Goal: Task Accomplishment & Management: Use online tool/utility

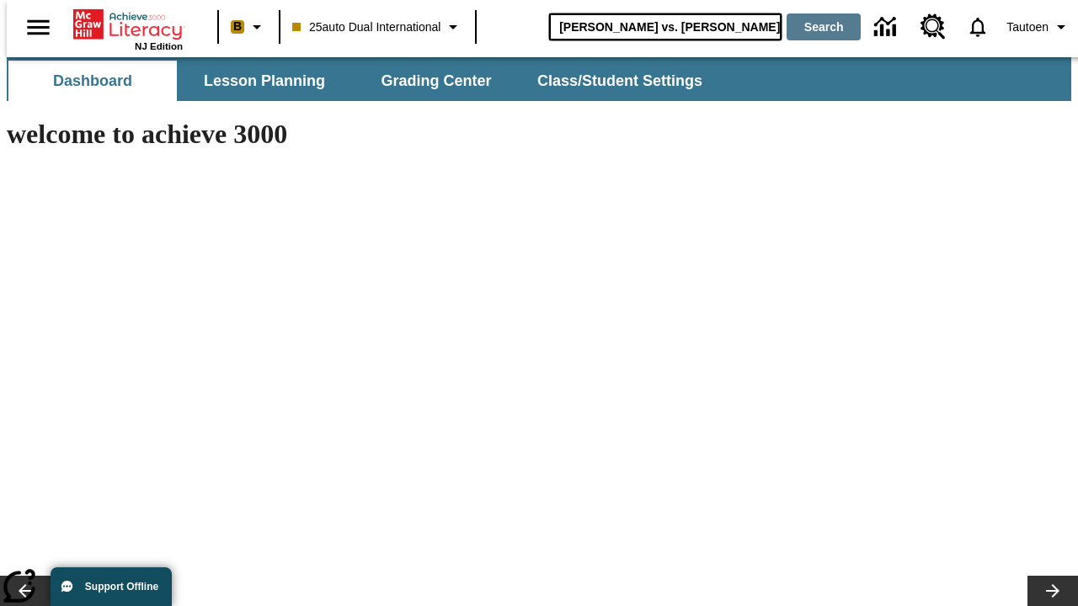
type input "Michelangelo vs. Leonardo"
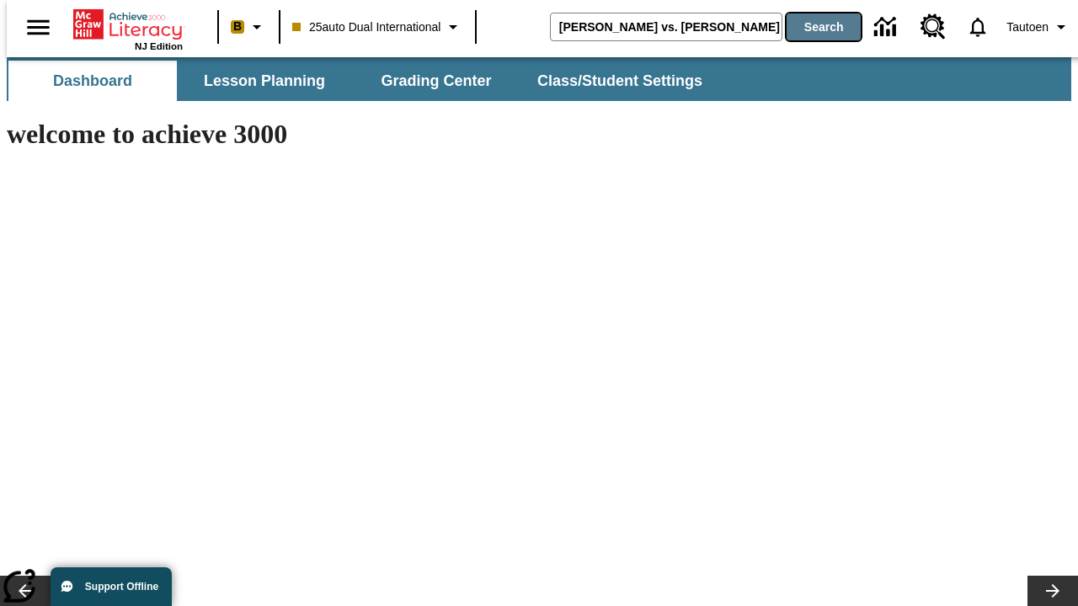
click at [813, 27] on button "Search" at bounding box center [824, 26] width 74 height 27
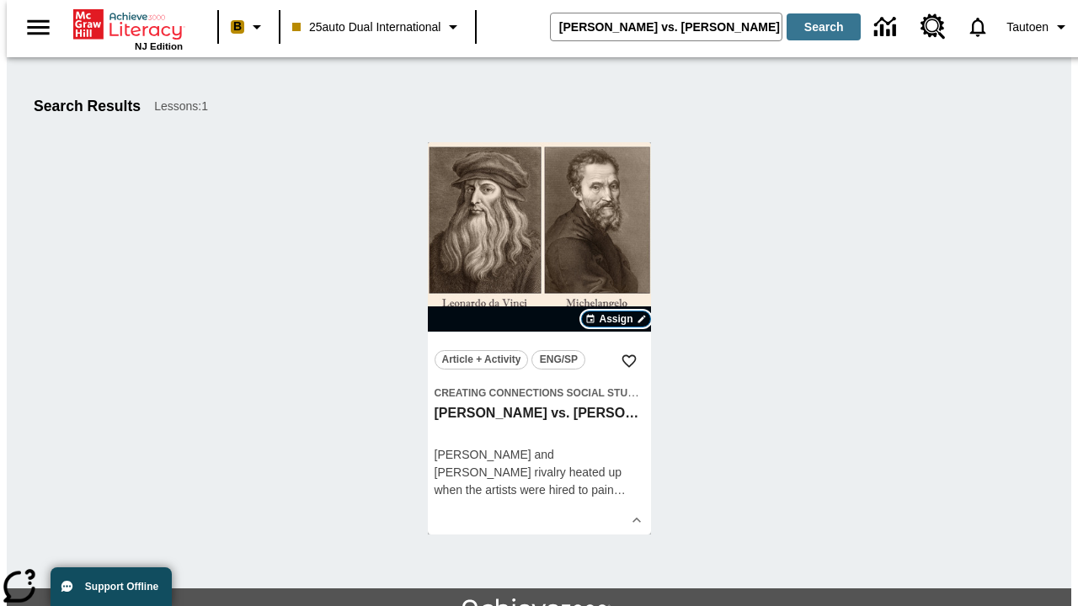
click at [616, 319] on span "Assign" at bounding box center [616, 319] width 34 height 15
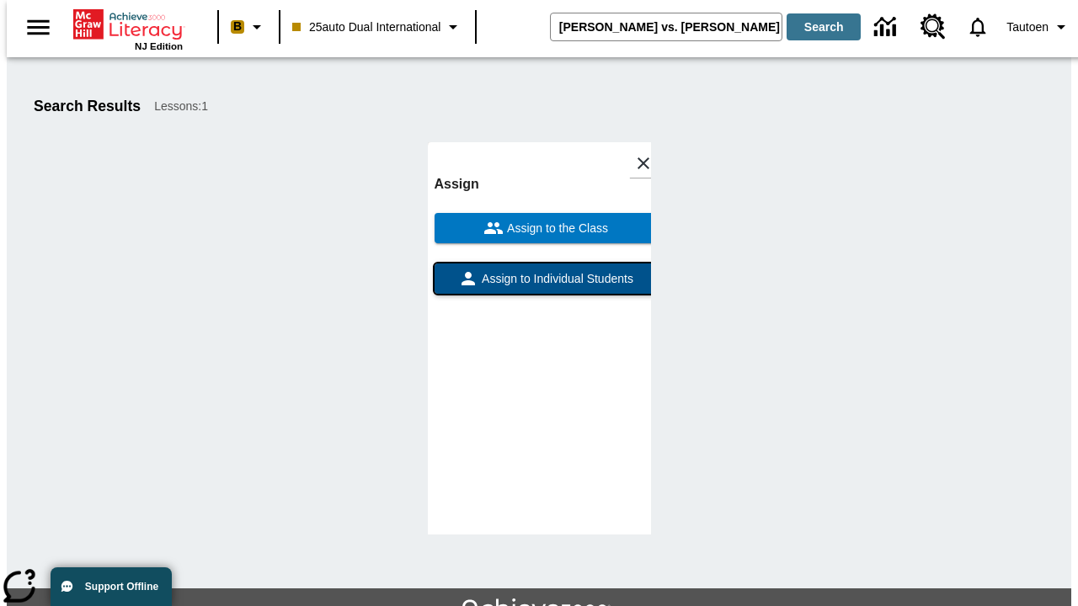
click at [539, 286] on span "Assign to Individual Students" at bounding box center [555, 279] width 155 height 18
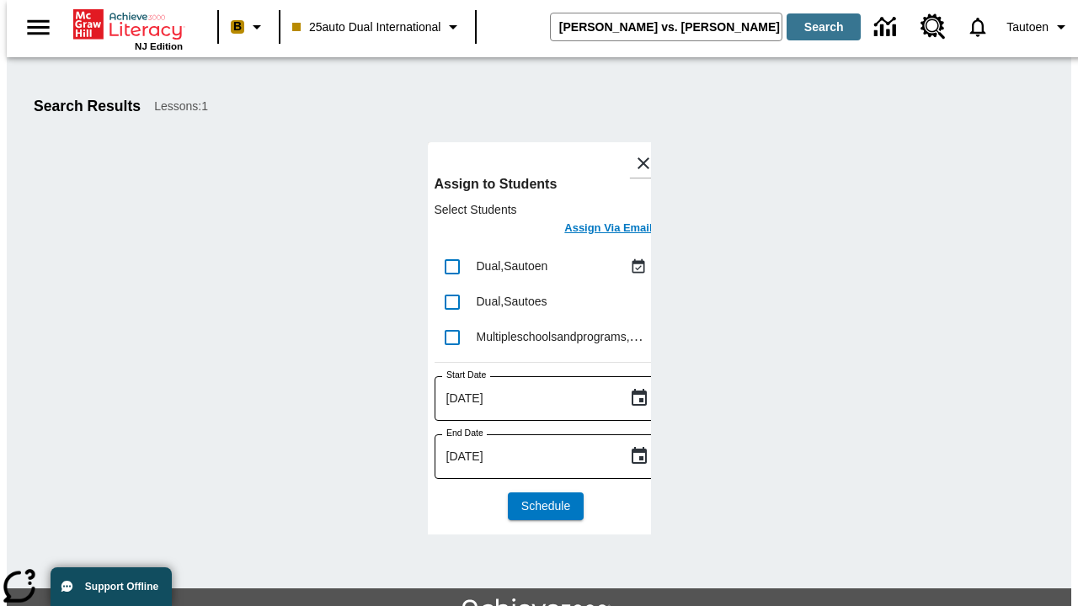
click at [451, 266] on input "lesson details" at bounding box center [452, 266] width 35 height 35
checkbox input "true"
click at [595, 230] on h6 "Assign Via Email" at bounding box center [608, 228] width 88 height 19
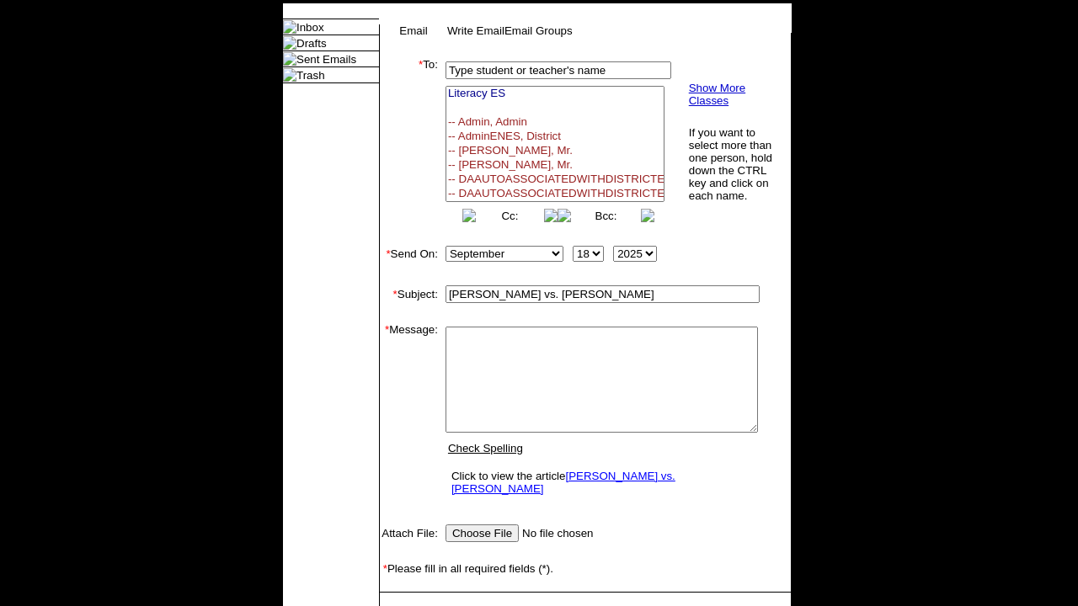
select select
